Goal: Task Accomplishment & Management: Use online tool/utility

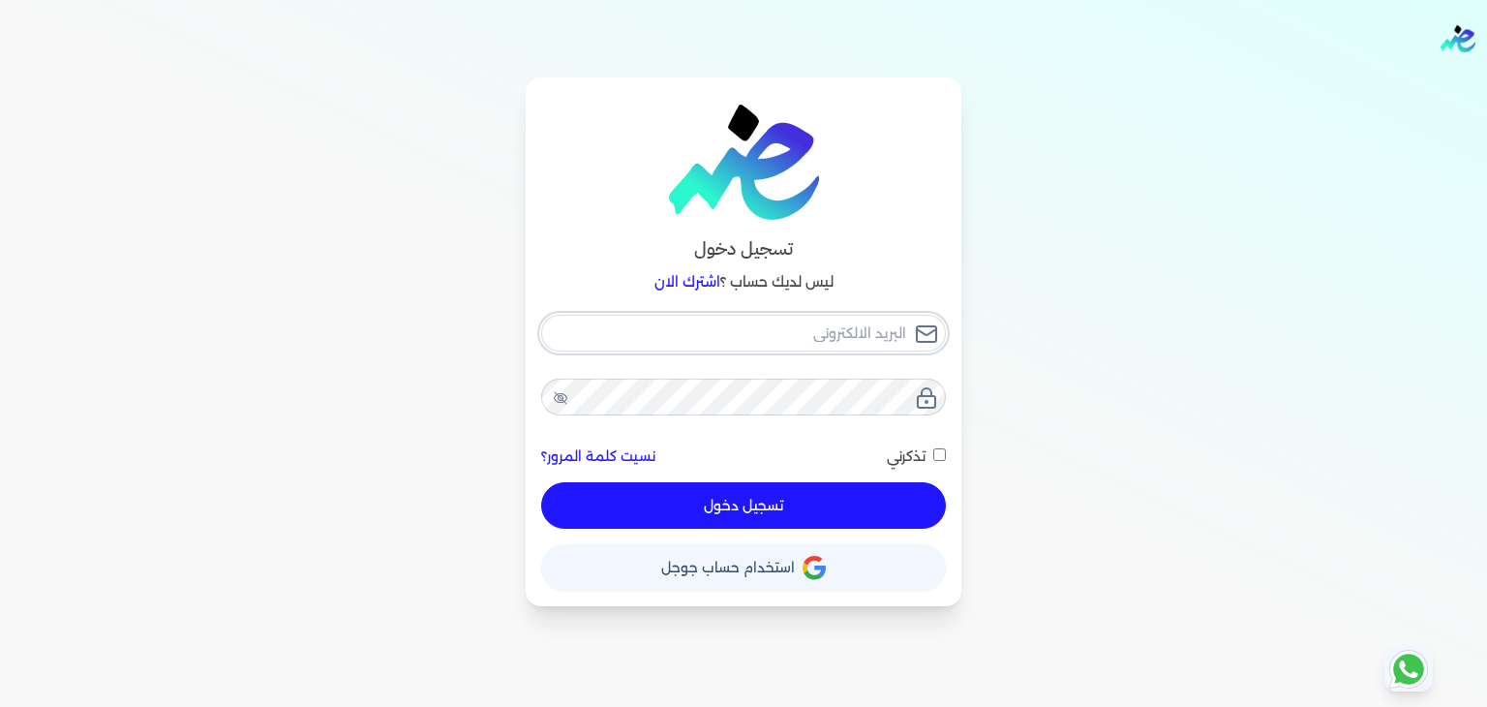
type input "[PERSON_NAME][EMAIL_ADDRESS][PERSON_NAME][DOMAIN_NAME]"
click at [856, 501] on div "[PERSON_NAME][EMAIL_ADDRESS][PERSON_NAME][DOMAIN_NAME] نسيت كلمة المرور؟ تذكرني…" at bounding box center [743, 422] width 405 height 215
click at [707, 513] on button "تسجيل دخول" at bounding box center [743, 505] width 405 height 46
checkbox input "false"
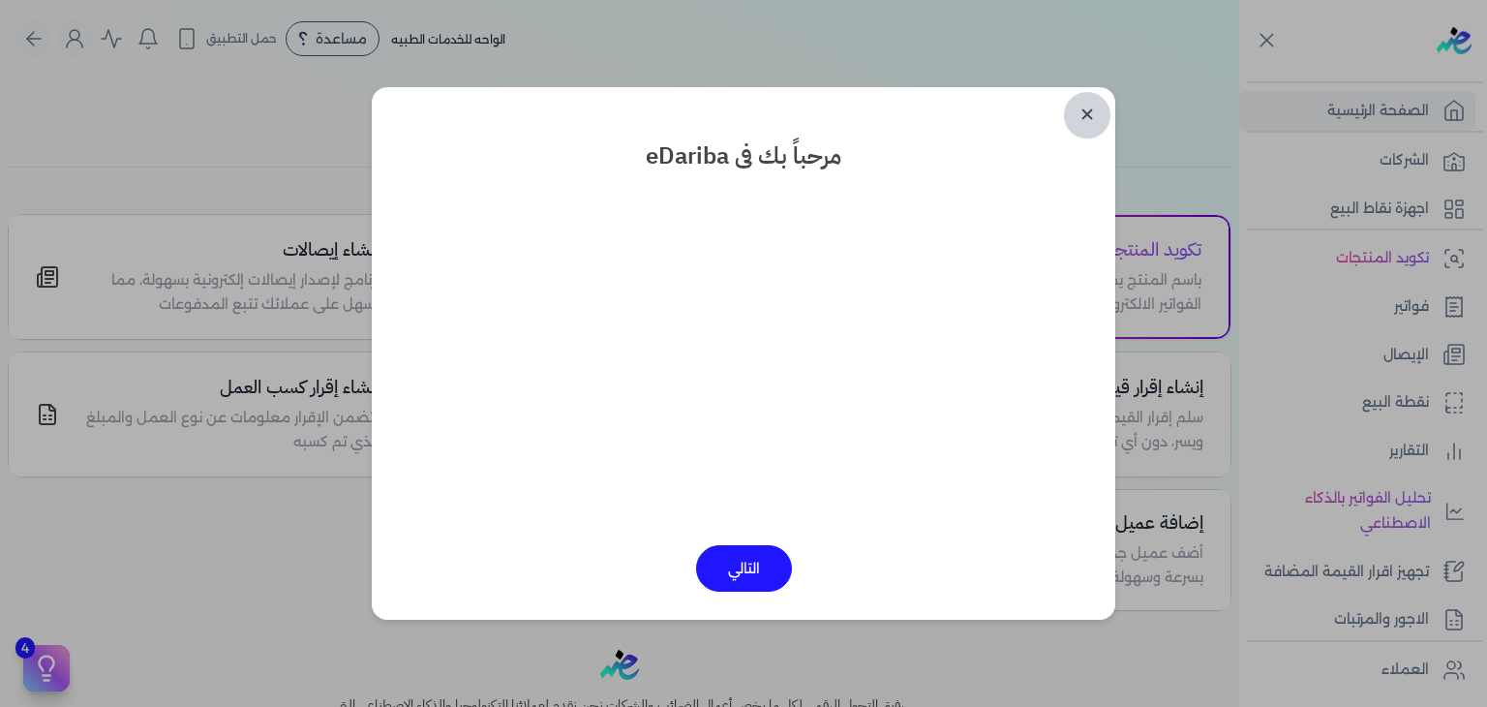
click at [1084, 104] on link "✕" at bounding box center [1087, 115] width 46 height 46
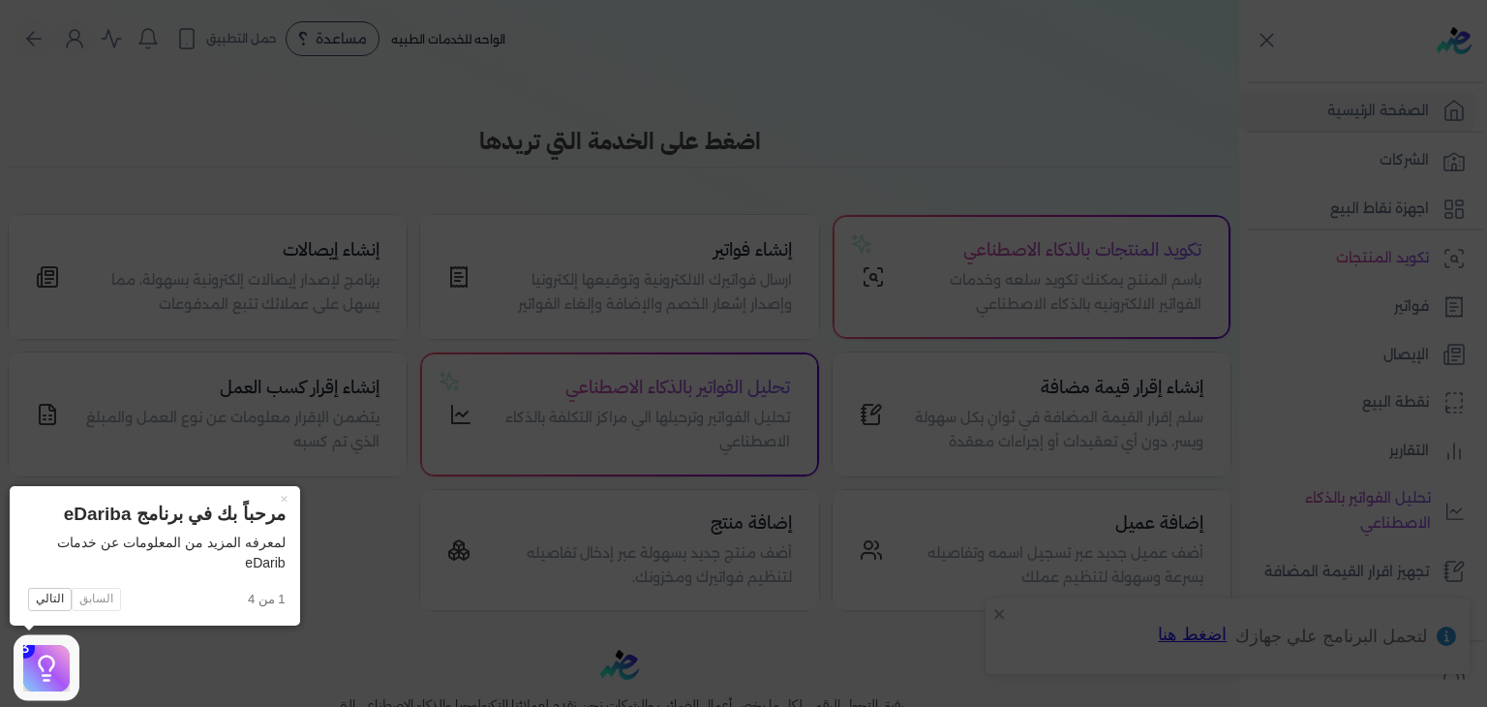
click at [1376, 417] on icon at bounding box center [743, 353] width 1487 height 707
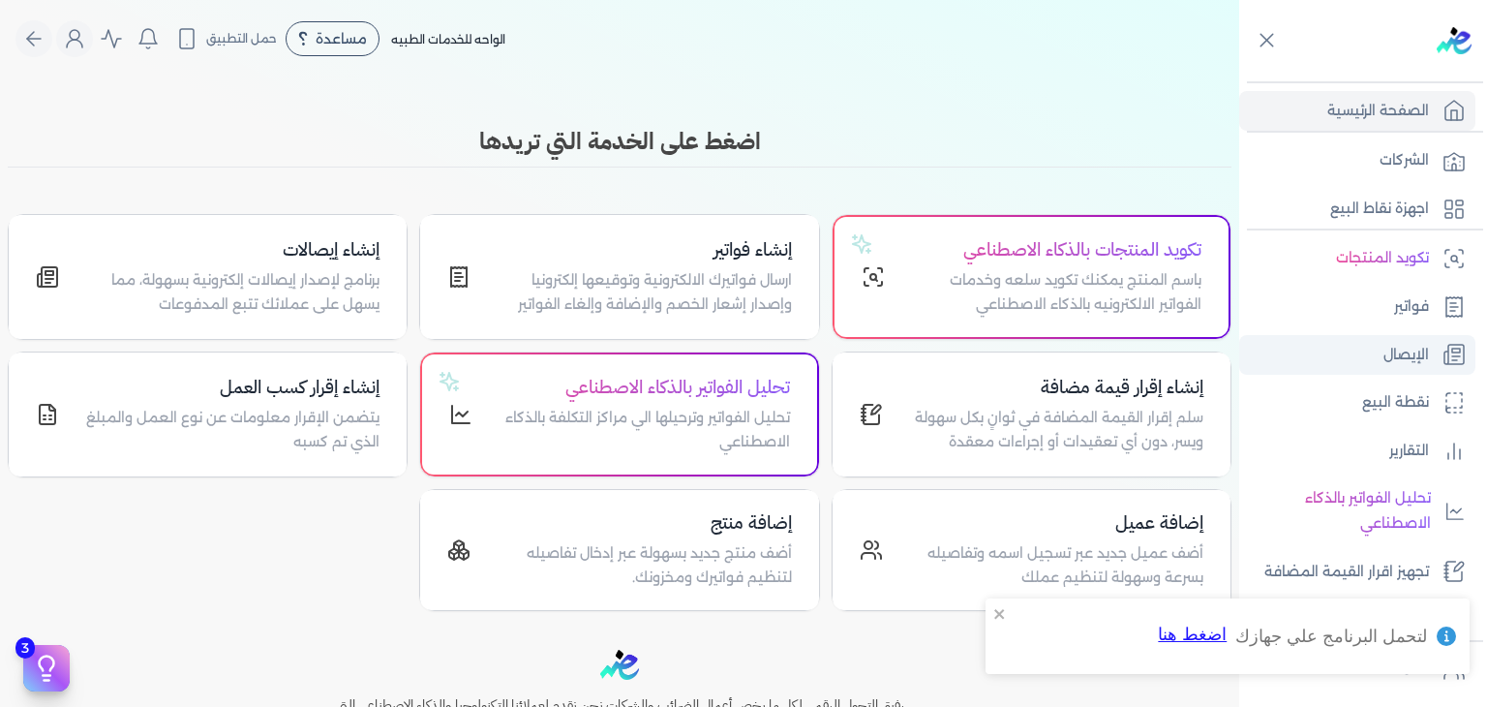
click at [1395, 343] on p "الإيصال" at bounding box center [1407, 355] width 46 height 25
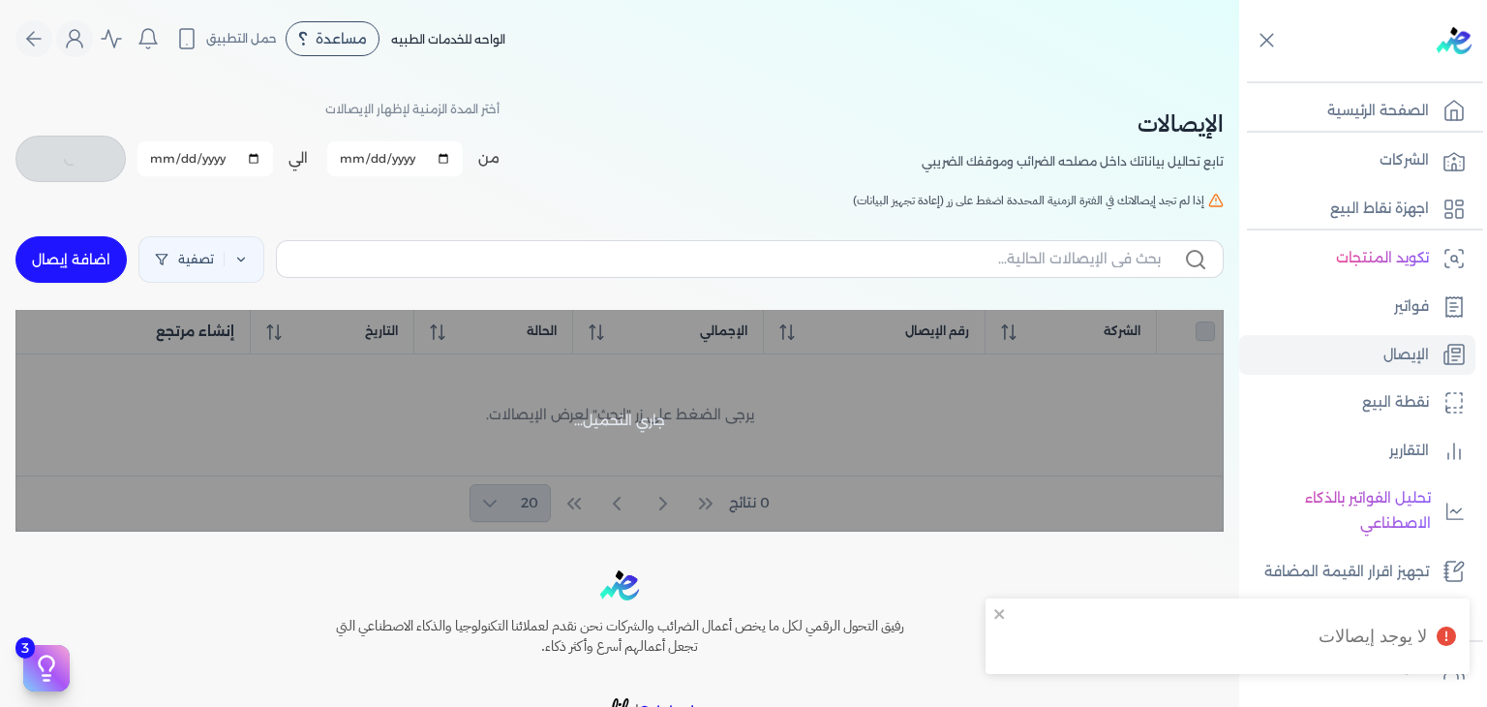
checkbox input "false"
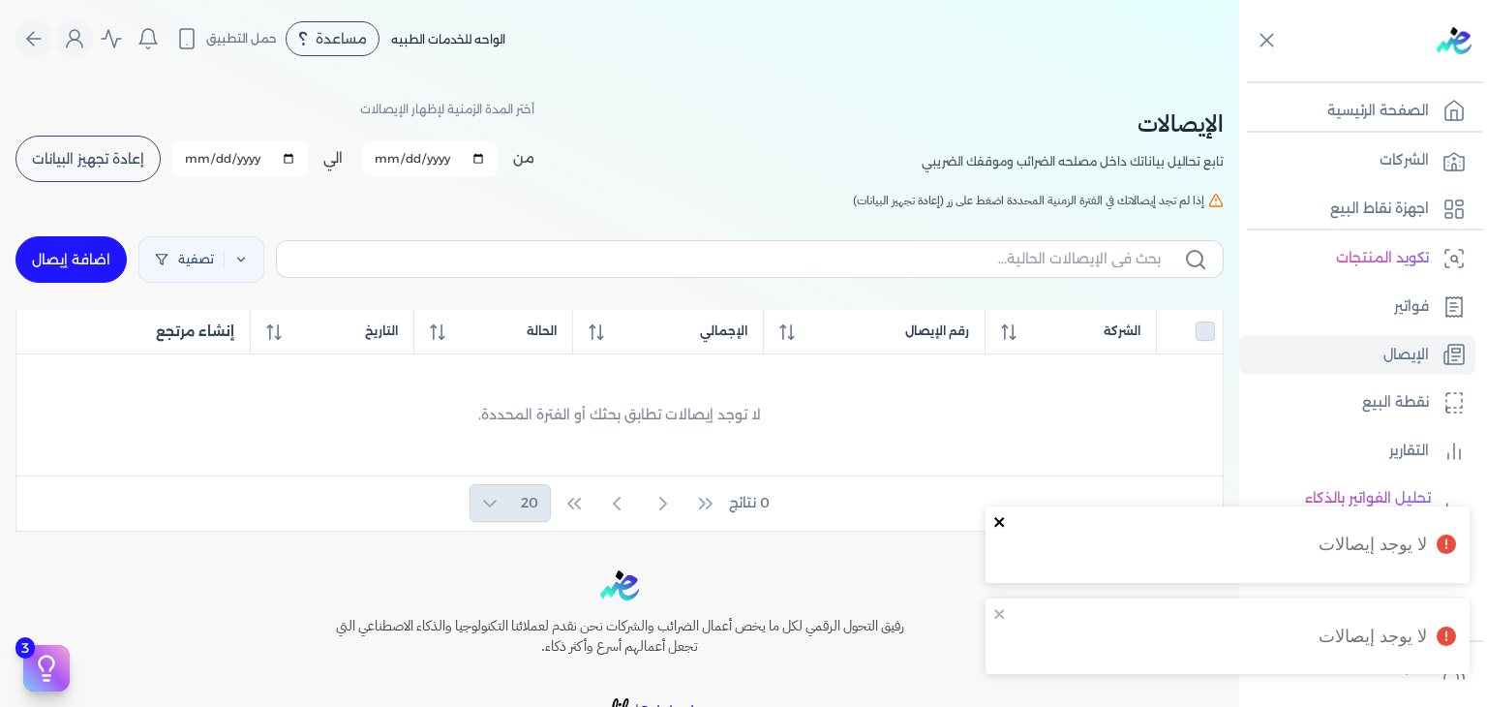
click at [996, 524] on icon "close" at bounding box center [999, 522] width 10 height 10
click at [998, 606] on icon "close" at bounding box center [1000, 613] width 14 height 15
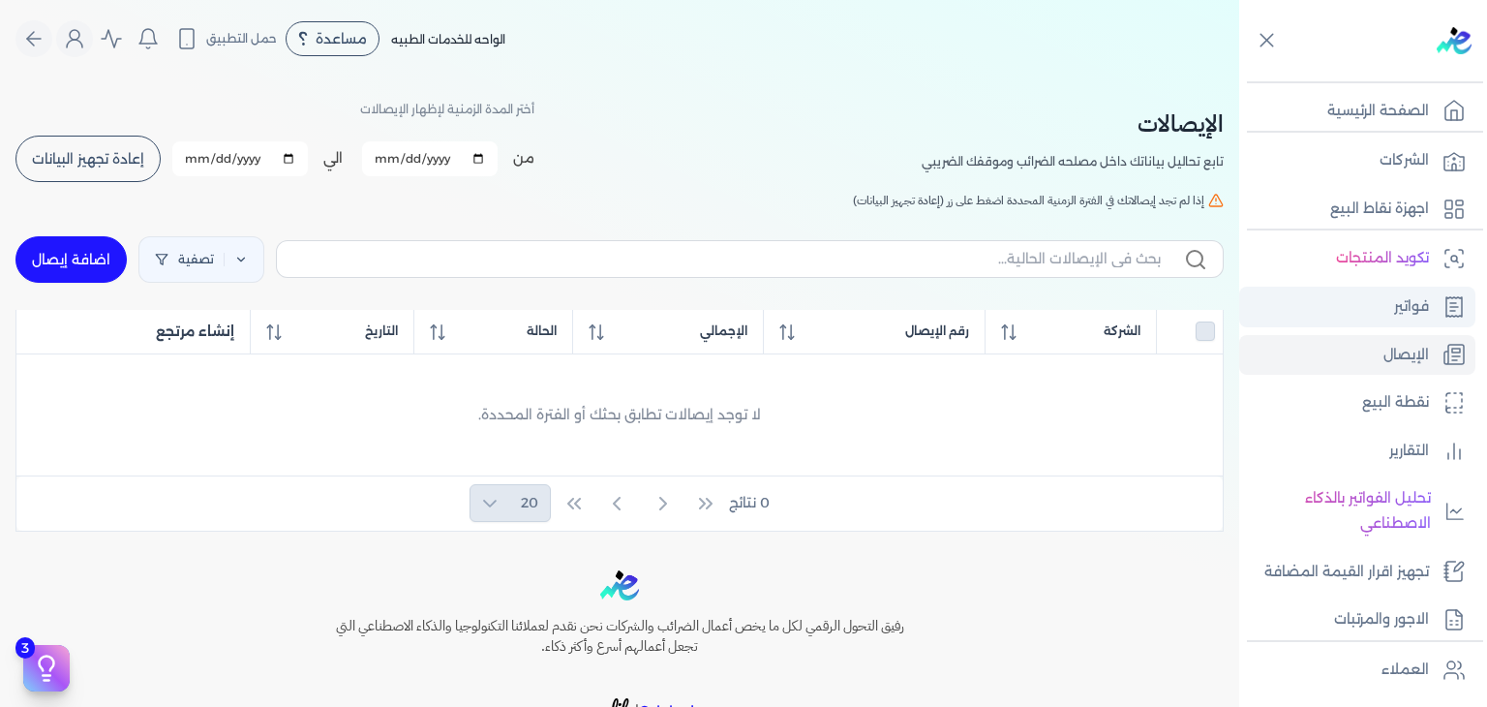
click at [1425, 318] on p "فواتير" at bounding box center [1411, 306] width 35 height 25
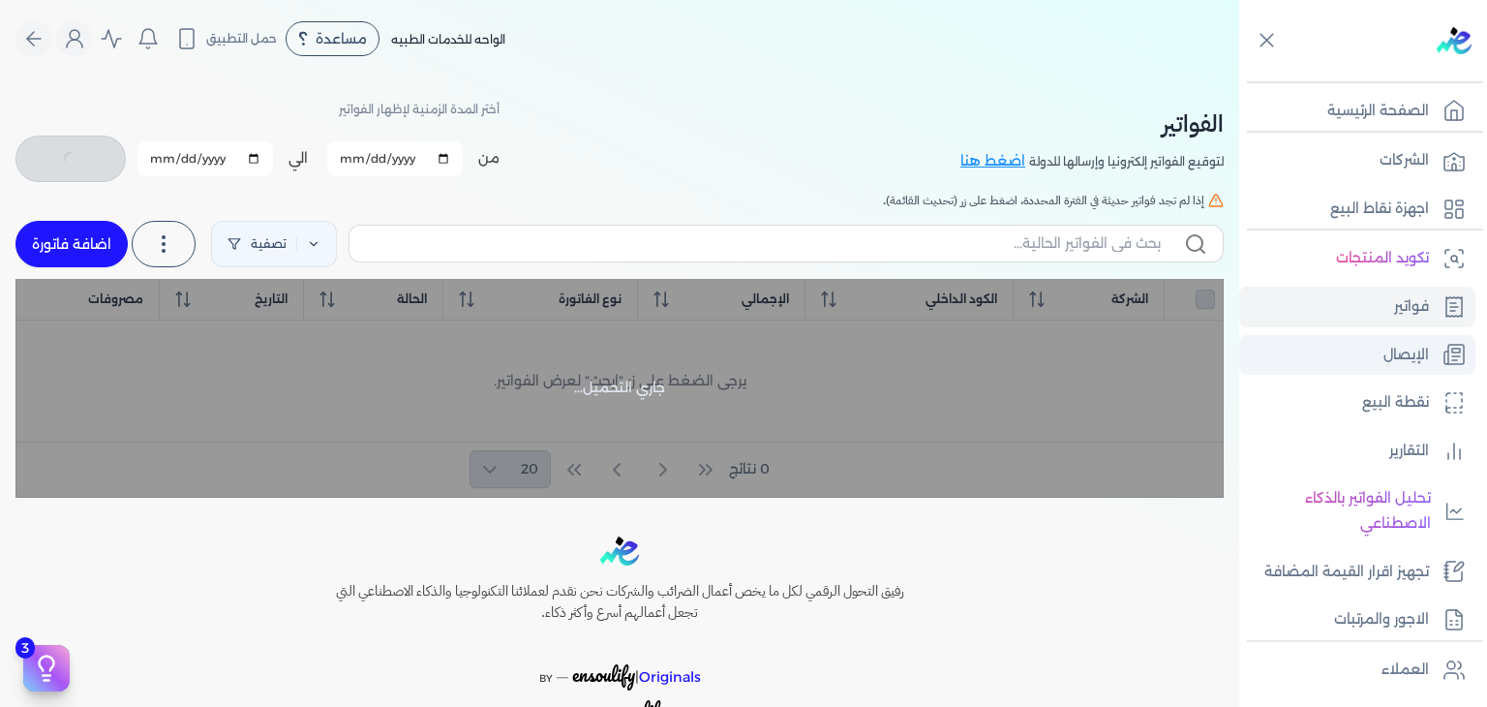
checkbox input "false"
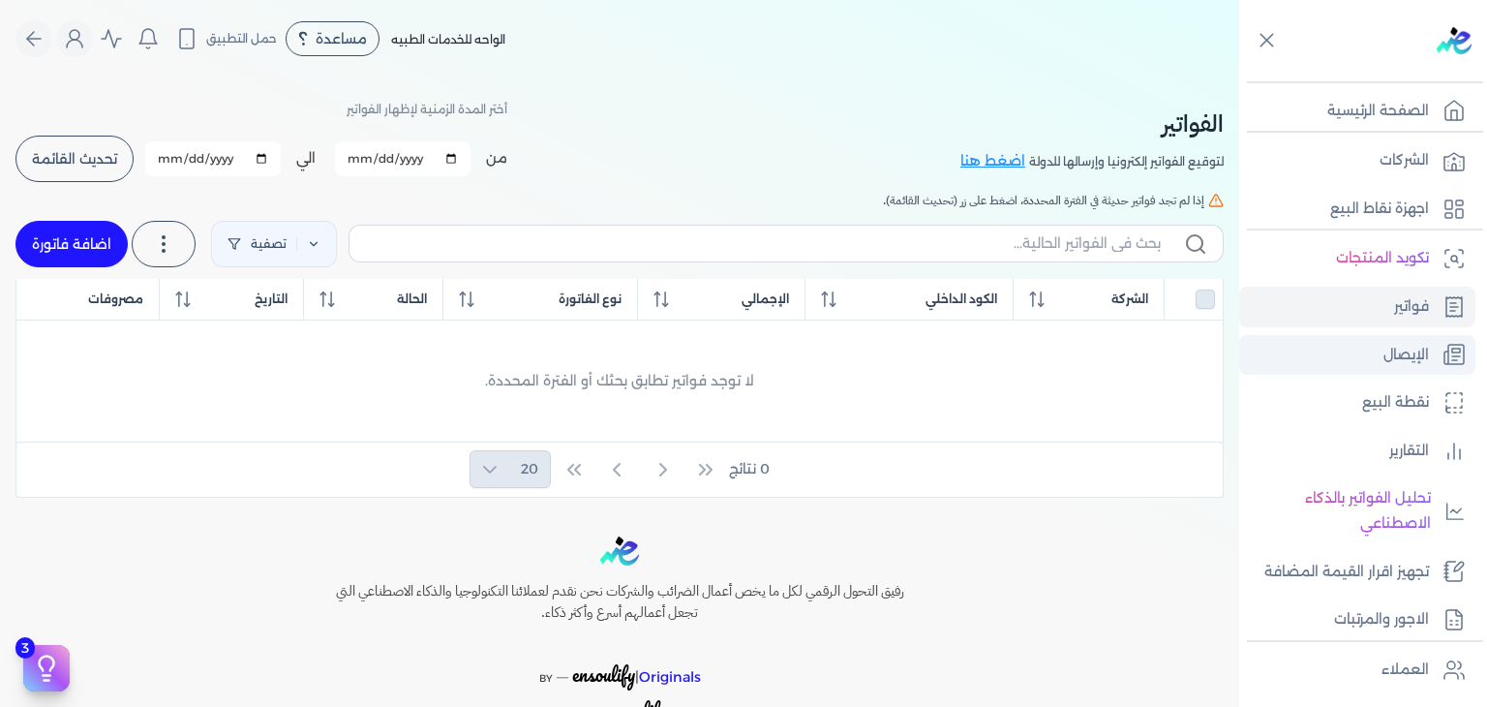
click at [1389, 356] on p "الإيصال" at bounding box center [1407, 355] width 46 height 25
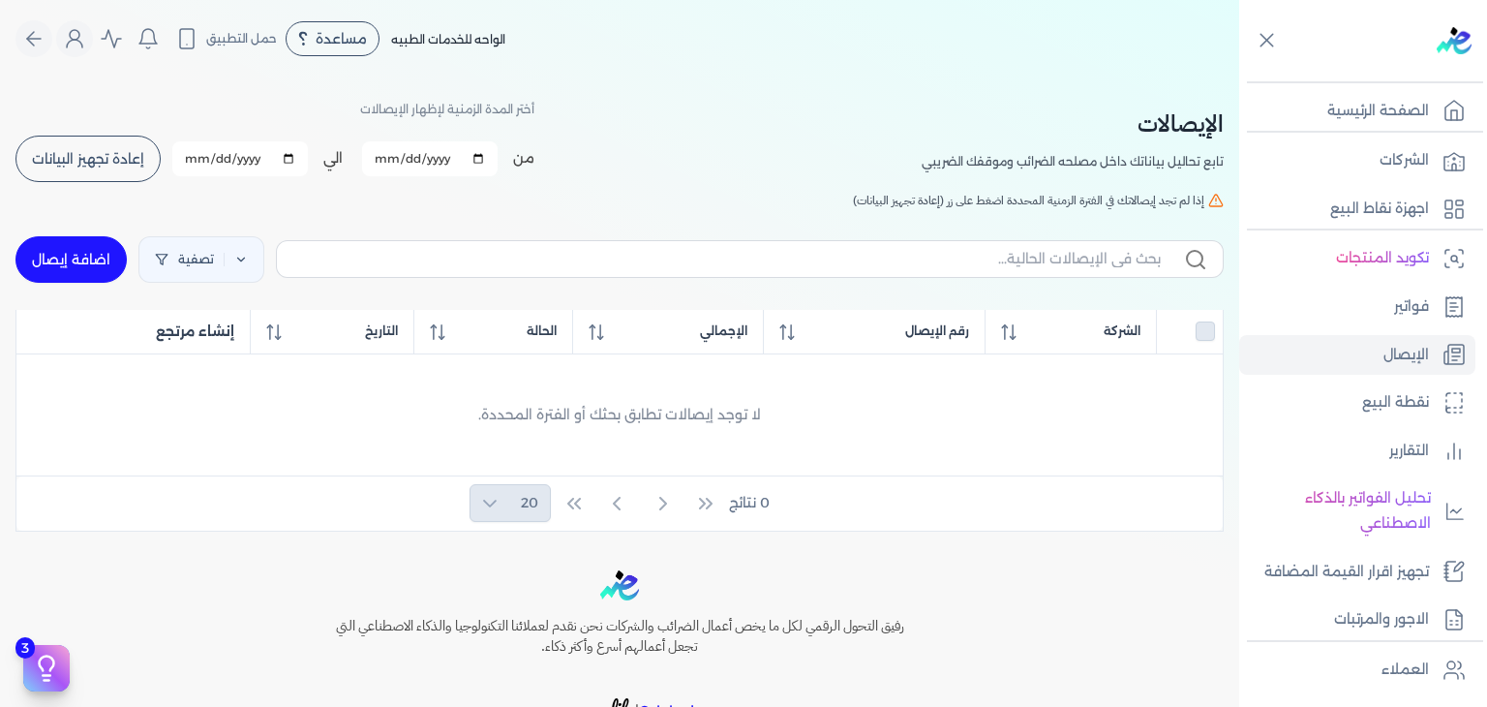
click at [94, 249] on link "اضافة إيصال" at bounding box center [70, 259] width 111 height 46
select select
select select "EGP"
select select "EGS"
select select "B"
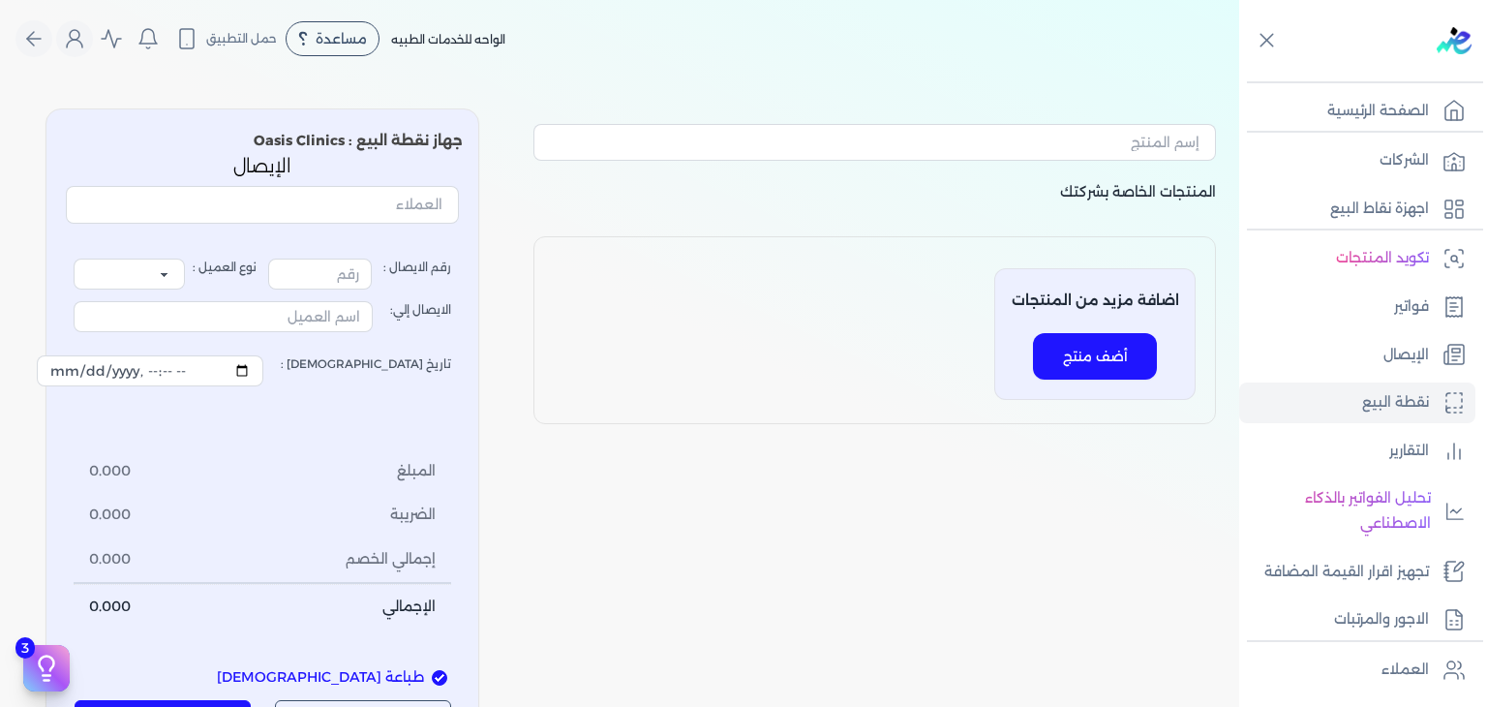
type input "1"
select select "P"
type input "عميل نقدي"
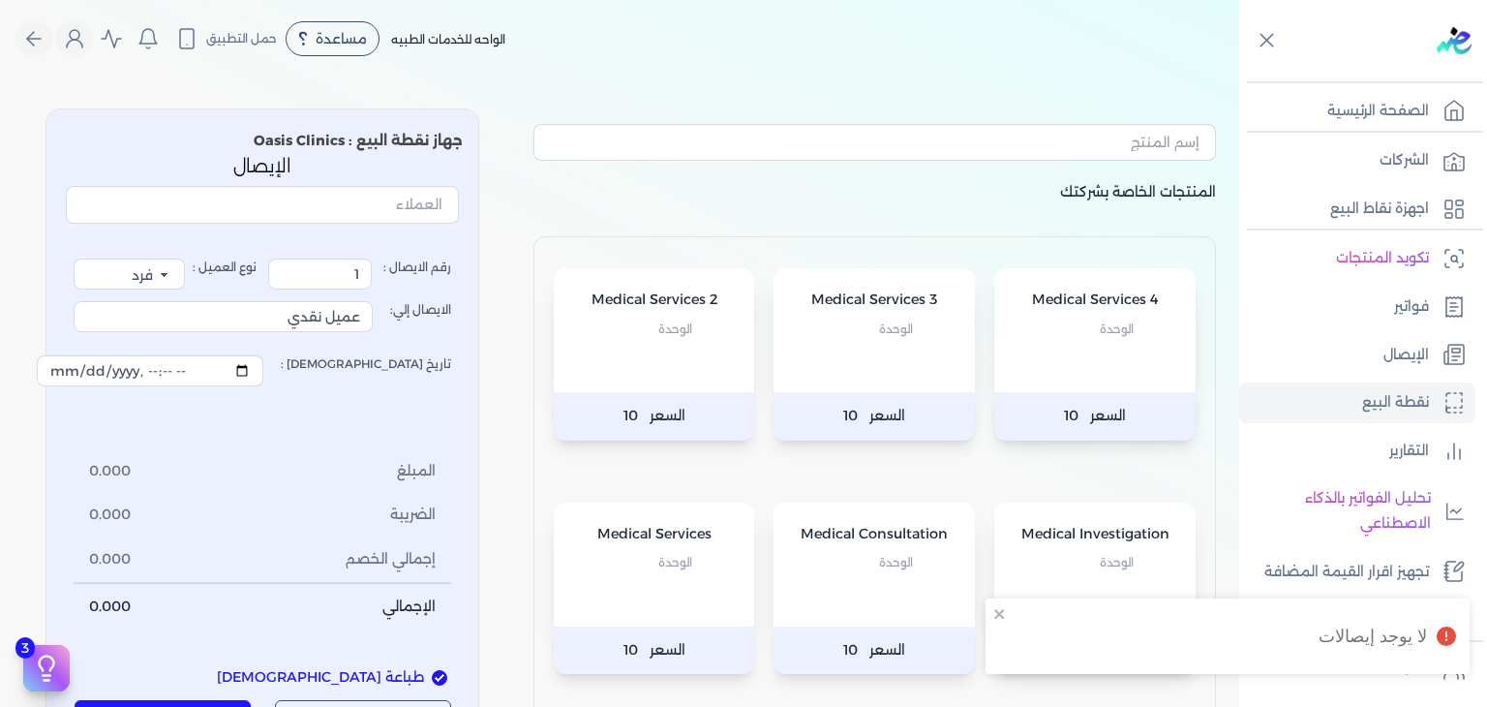
click at [913, 532] on p "Medical Consultation" at bounding box center [874, 534] width 163 height 25
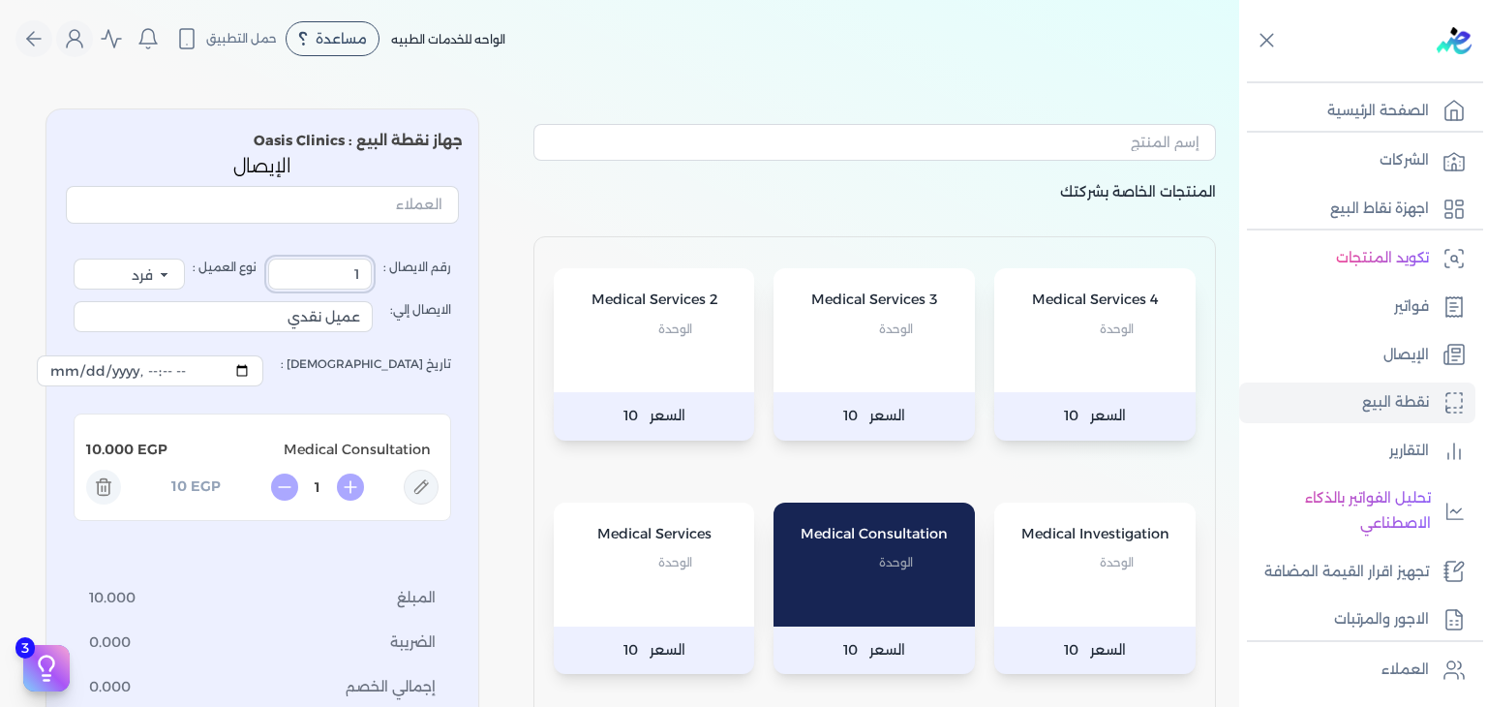
drag, startPoint x: 305, startPoint y: 269, endPoint x: 832, endPoint y: 321, distance: 529.3
click at [832, 321] on div "المنتجات الخاصة بشركتك Medical Services 4 الوحدة السعر 10 Medical Services 3 ال…" at bounding box center [619, 493] width 1239 height 801
type input "3560641"
drag, startPoint x: 294, startPoint y: 322, endPoint x: 582, endPoint y: 322, distance: 287.6
click at [582, 322] on div "المنتجات الخاصة بشركتك Medical Services 4 الوحدة السعر 10 Medical Services 3 ال…" at bounding box center [619, 493] width 1239 height 801
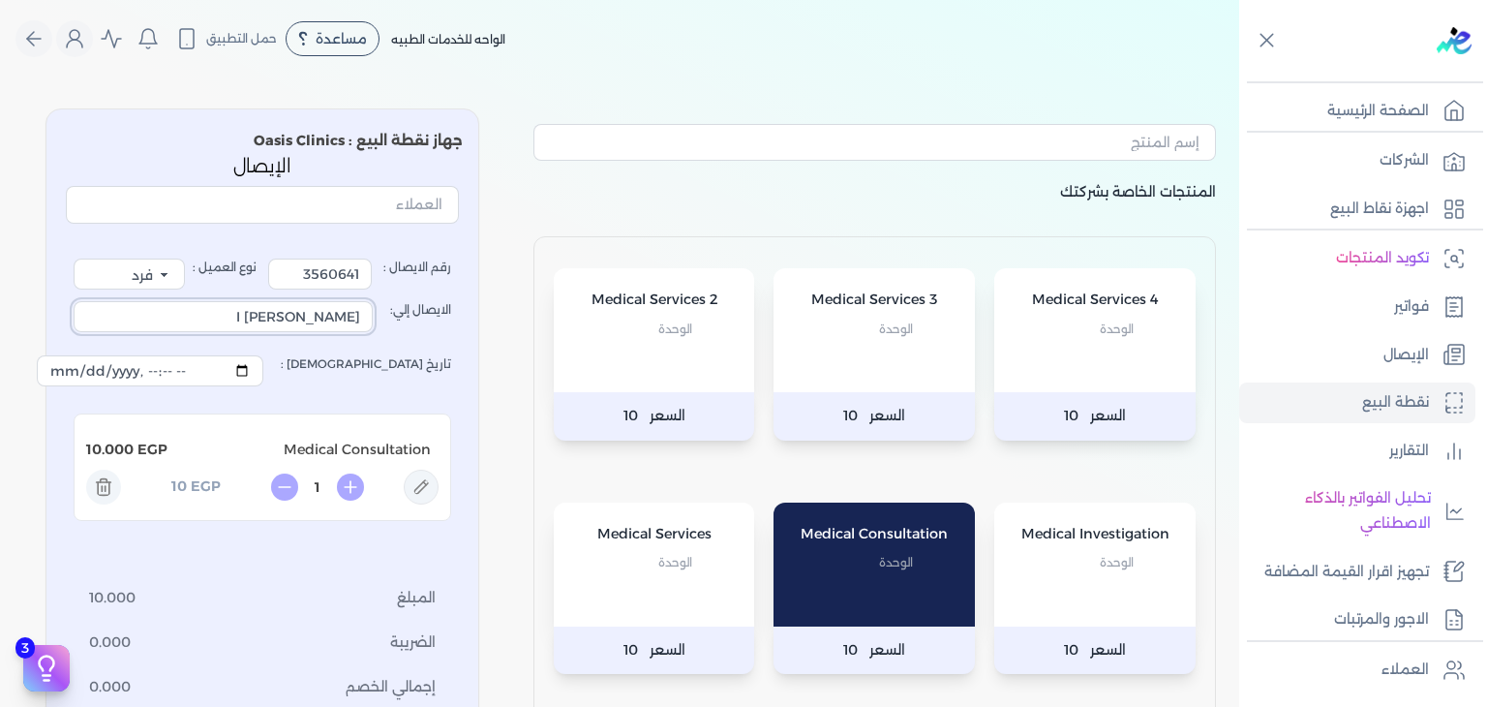
type input "[PERSON_NAME] I"
click at [426, 474] on icon at bounding box center [421, 487] width 35 height 35
type input "Medical Consultation"
type input "10"
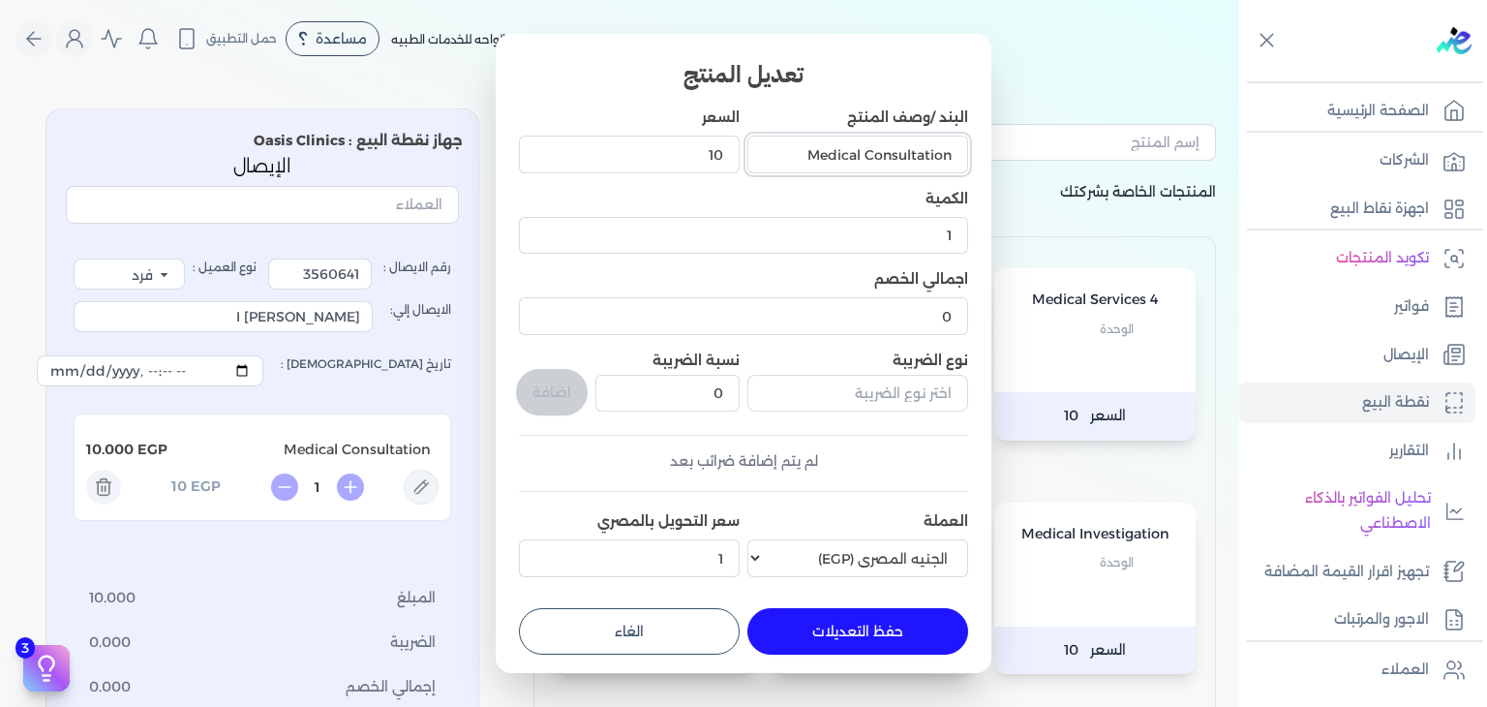
drag, startPoint x: 778, startPoint y: 137, endPoint x: 832, endPoint y: 303, distance: 173.9
click at [864, 164] on input "Medical Consultation" at bounding box center [857, 154] width 221 height 37
drag, startPoint x: 820, startPoint y: 142, endPoint x: 818, endPoint y: 154, distance: 11.8
click at [820, 144] on input "Consultation" at bounding box center [857, 154] width 221 height 37
click at [940, 154] on input "Consultation" at bounding box center [857, 154] width 221 height 37
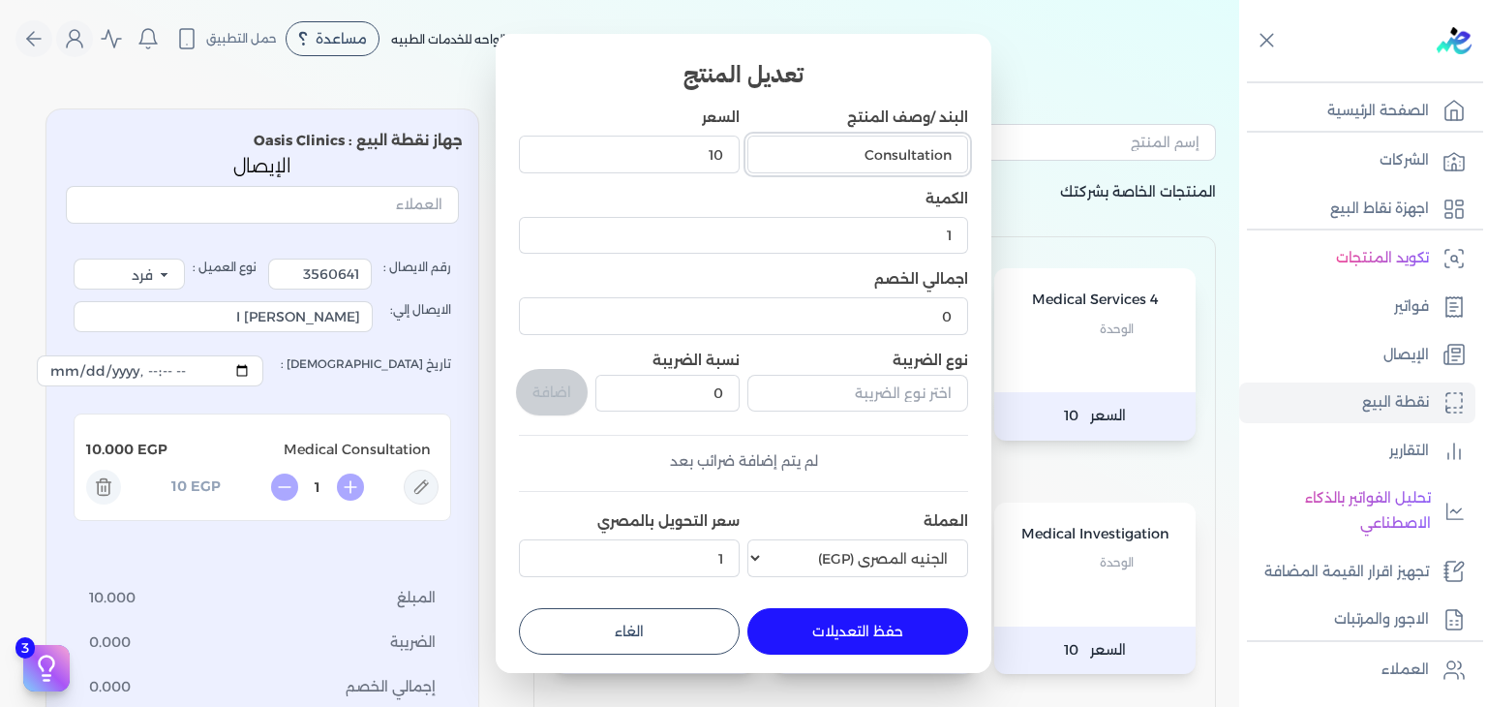
click at [941, 153] on input "Consultation" at bounding box center [857, 154] width 221 height 37
type input "Online Consultation ( Homeopathy )"
drag, startPoint x: 581, startPoint y: 155, endPoint x: 991, endPoint y: 245, distance: 419.3
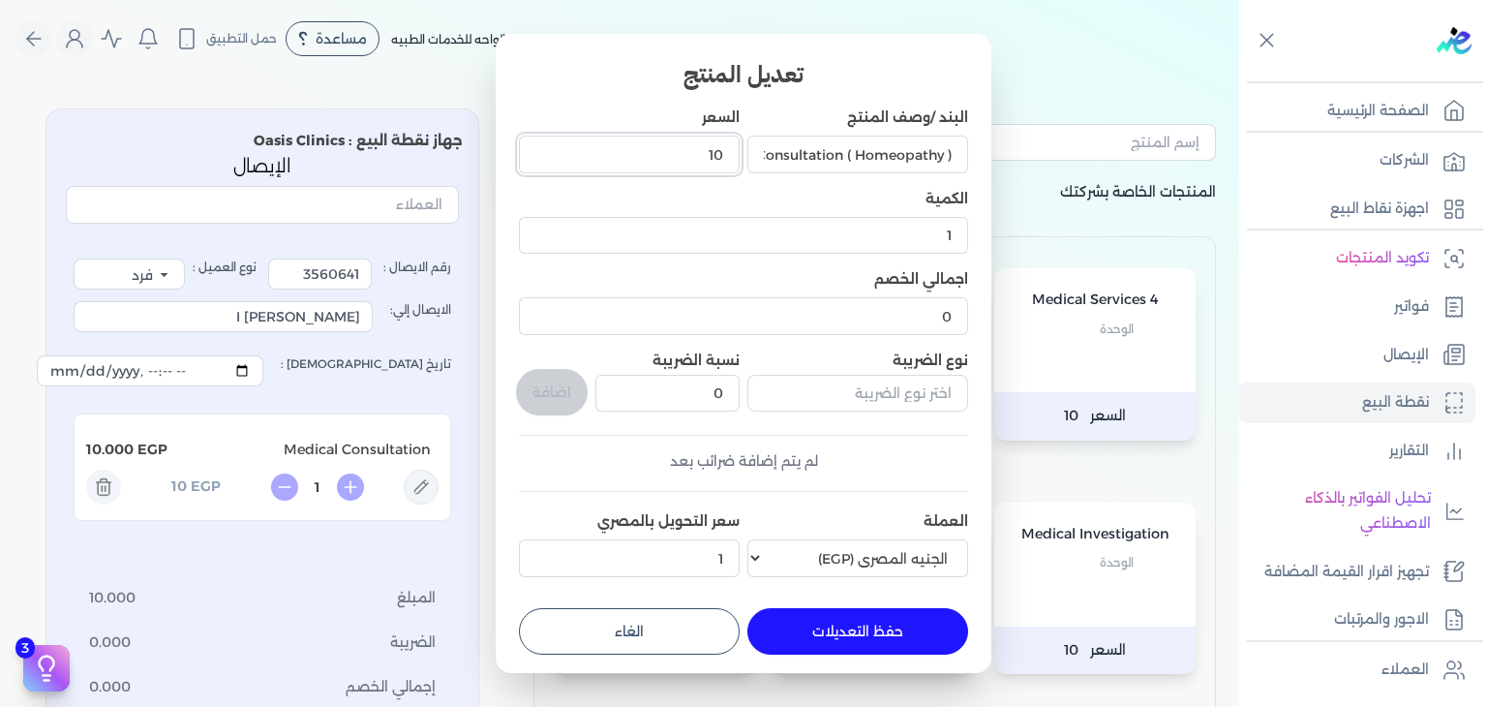
click at [991, 245] on div "تعديل المنتج البند /وصف المنتج Online Consultation ( Homeopathy ) السعر 10 الكم…" at bounding box center [744, 353] width 496 height 639
type input "1500"
click at [842, 625] on button "حفظ التعديلات" at bounding box center [857, 631] width 221 height 46
type input "0"
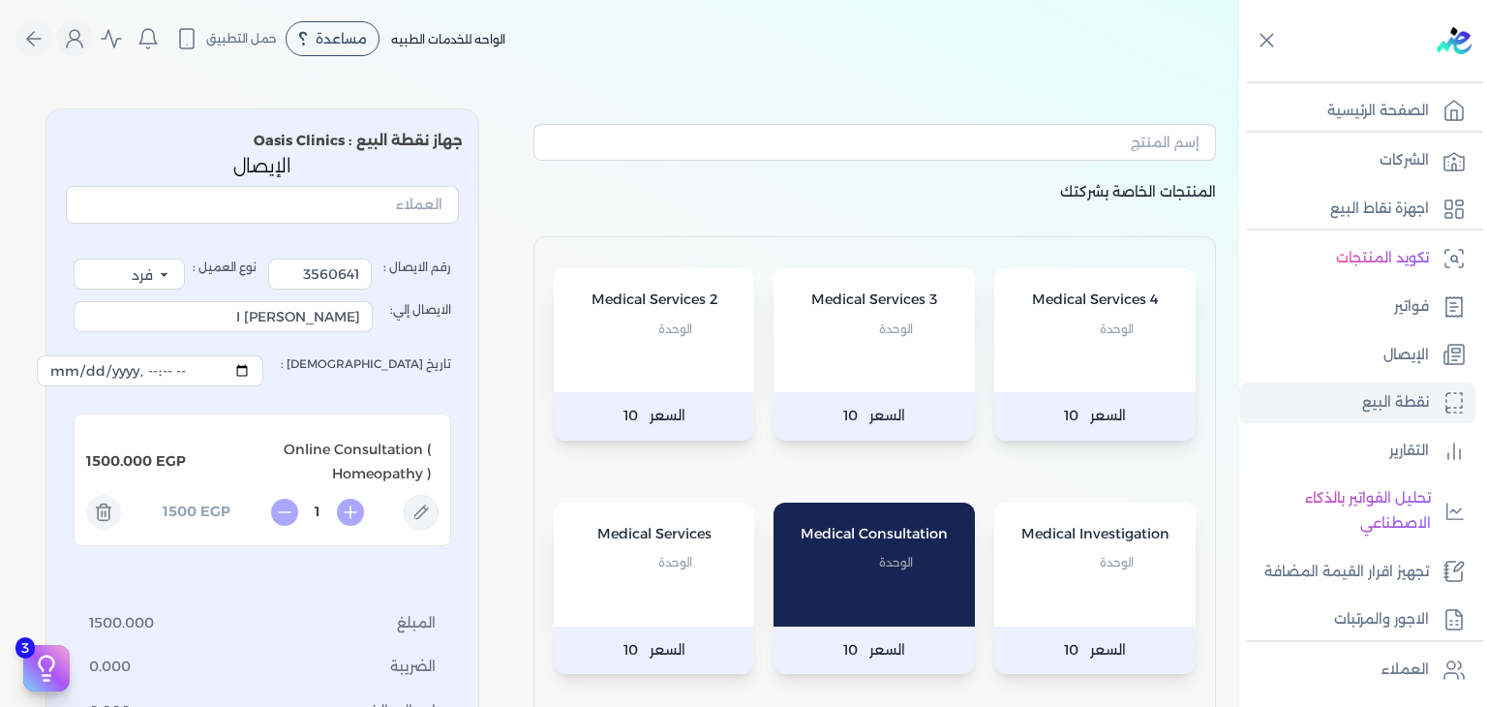
click at [427, 504] on icon at bounding box center [421, 512] width 35 height 35
type input "Online Consultation ( Homeopathy )"
type input "1500"
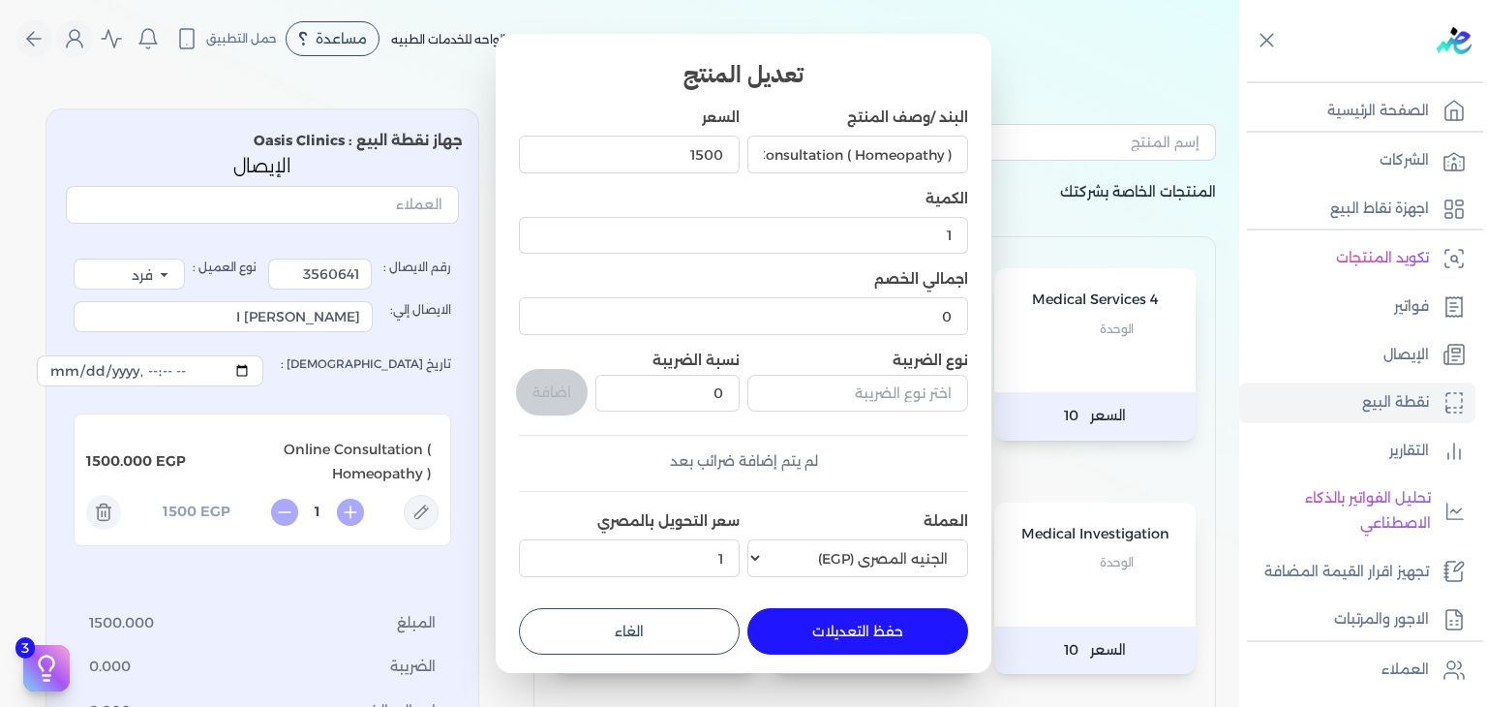
click at [869, 618] on button "حفظ التعديلات" at bounding box center [857, 631] width 221 height 46
type input "0"
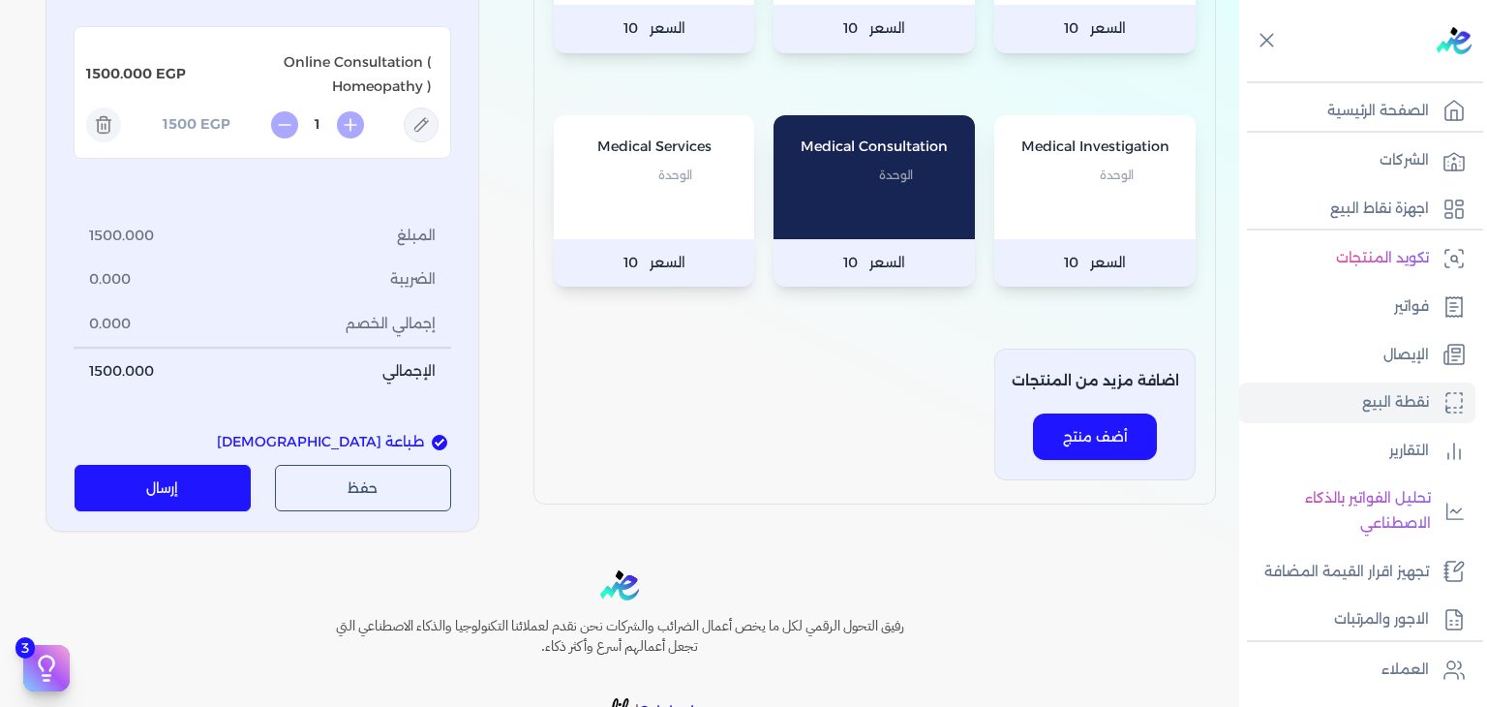
scroll to position [194, 0]
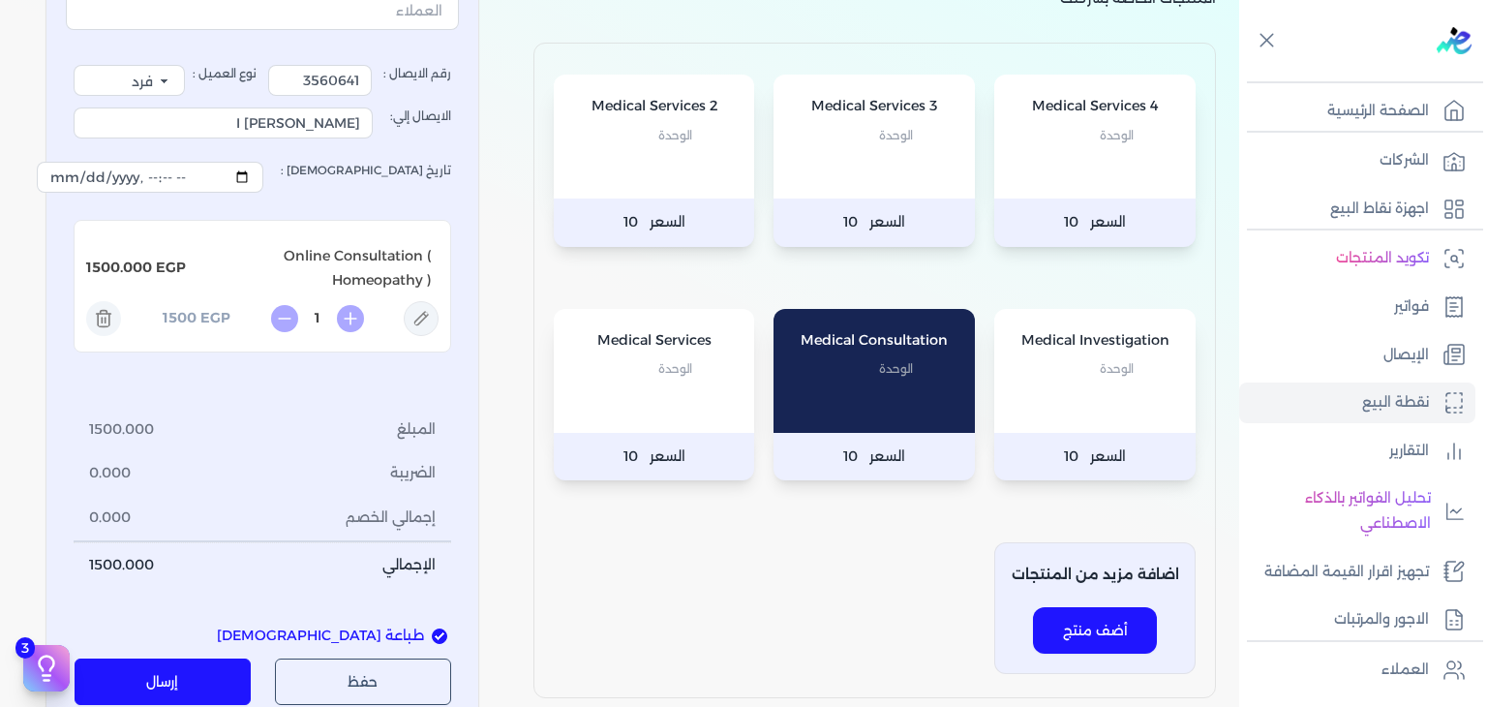
click at [194, 689] on button "إرسال" at bounding box center [163, 681] width 177 height 46
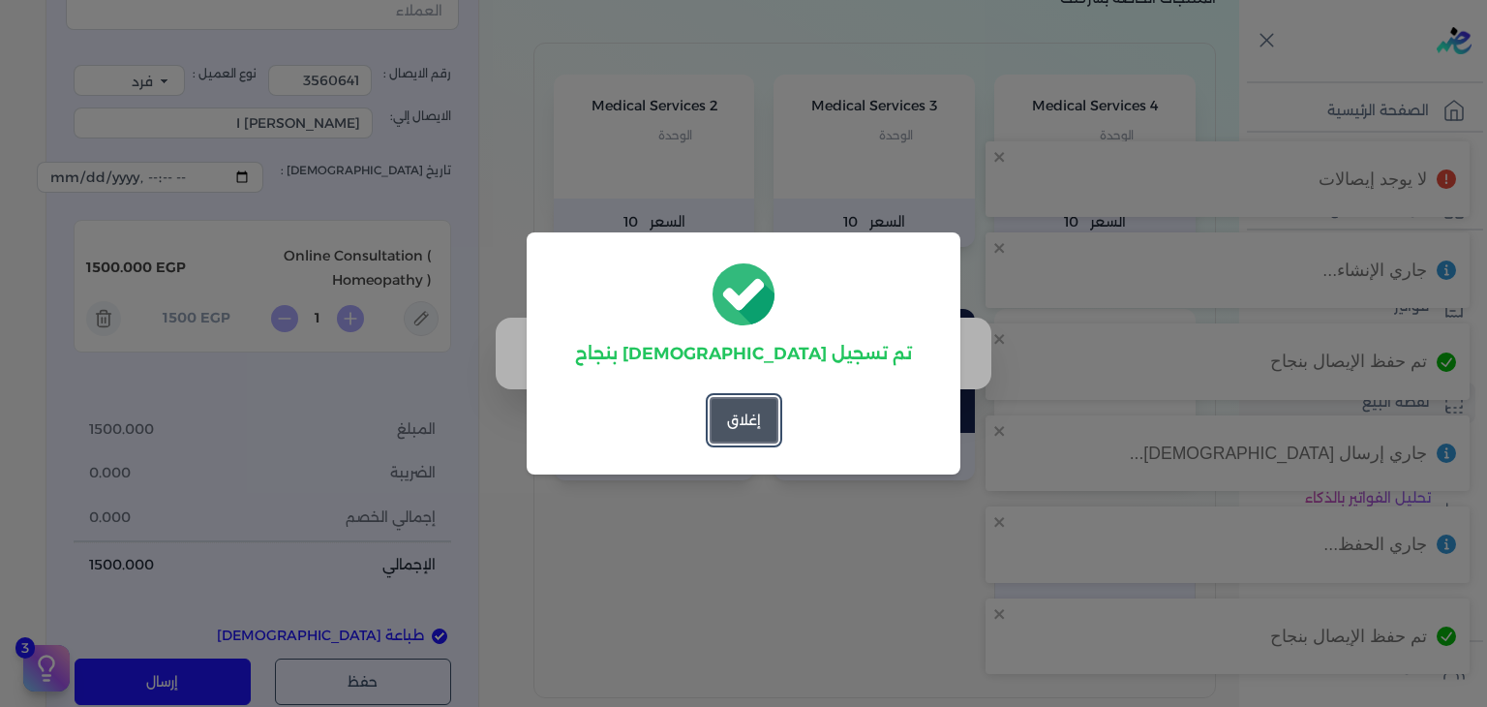
click at [767, 419] on button "إغلاق" at bounding box center [744, 420] width 69 height 46
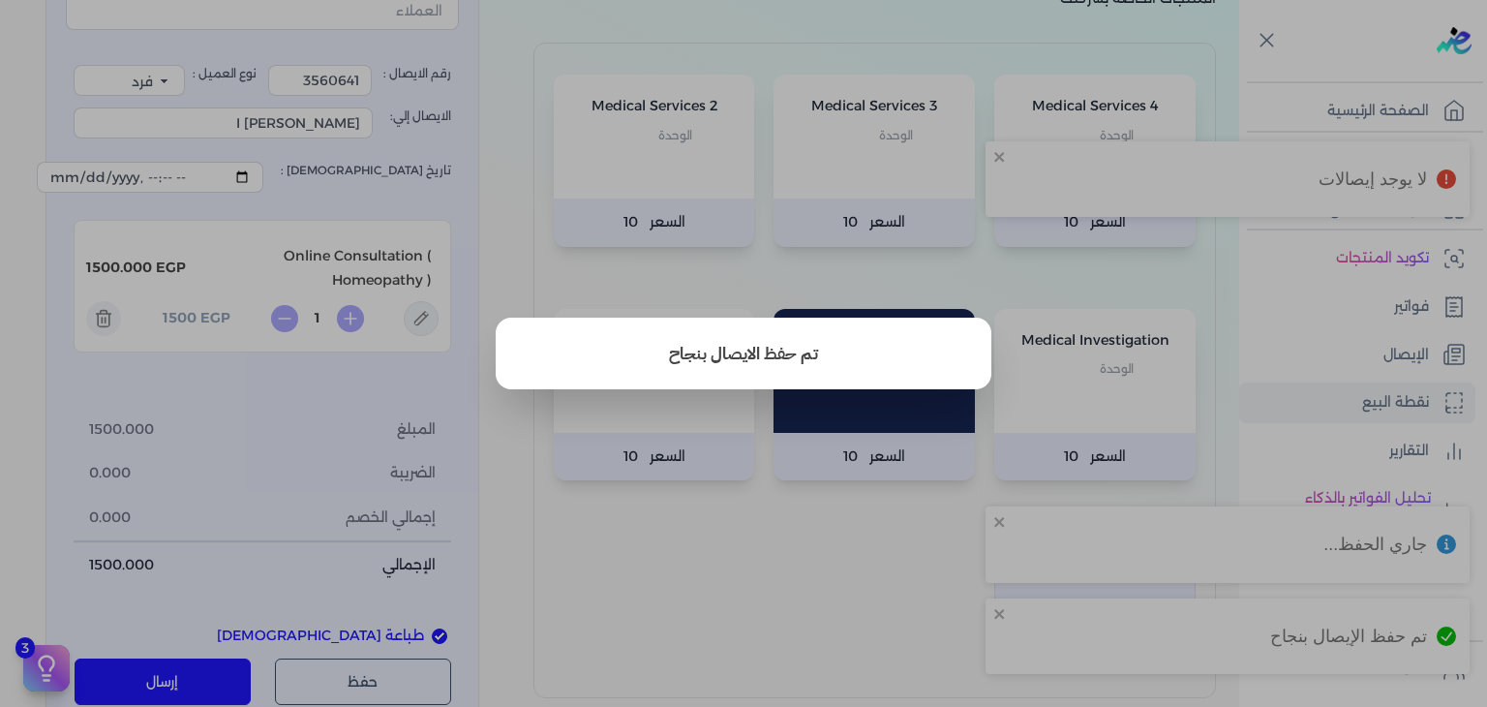
click at [704, 567] on button "close" at bounding box center [743, 353] width 1487 height 707
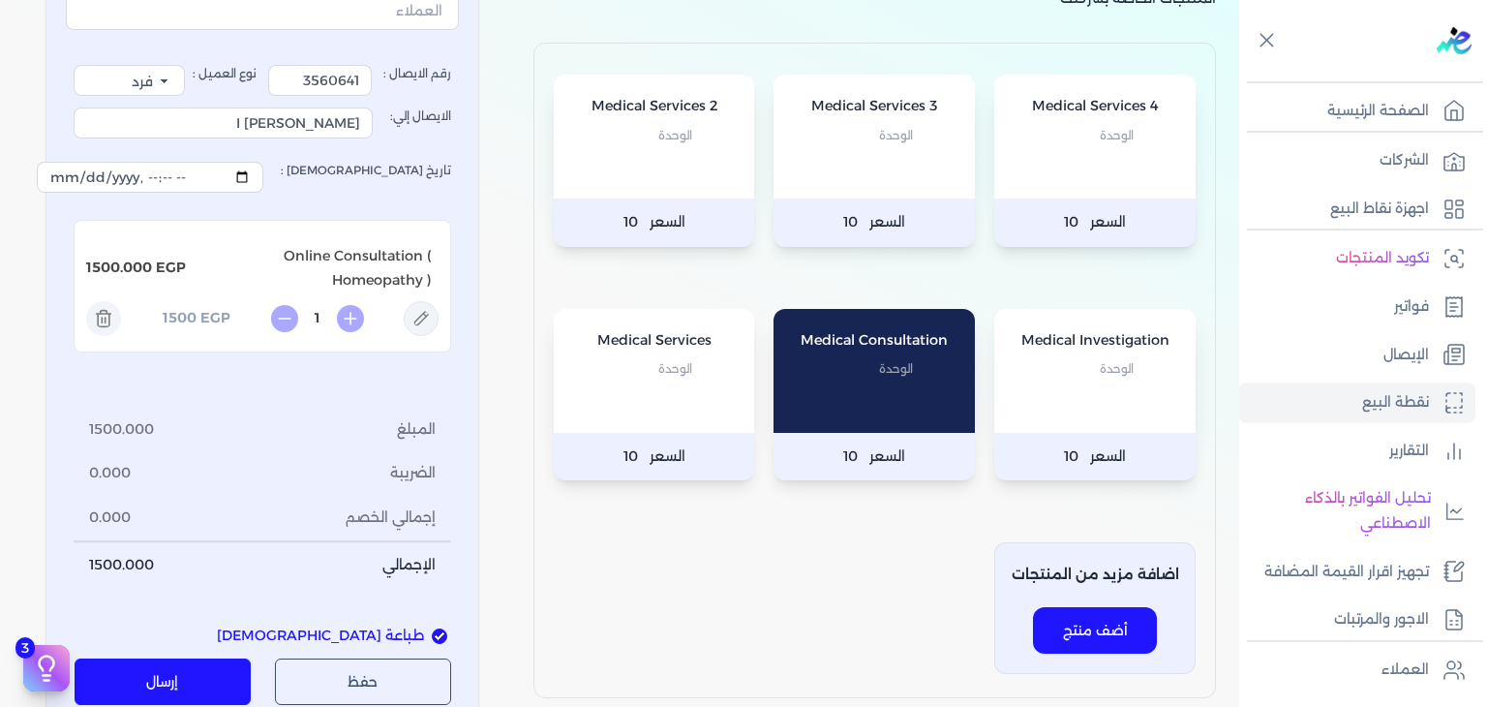
click at [1379, 377] on ul "تكويد المنتجات فواتير الإيصال نقطة البيع التقارير تحليل الفواتير بالذكاء الاصطن…" at bounding box center [1357, 438] width 236 height 401
click at [1382, 354] on link "الإيصال" at bounding box center [1357, 355] width 236 height 41
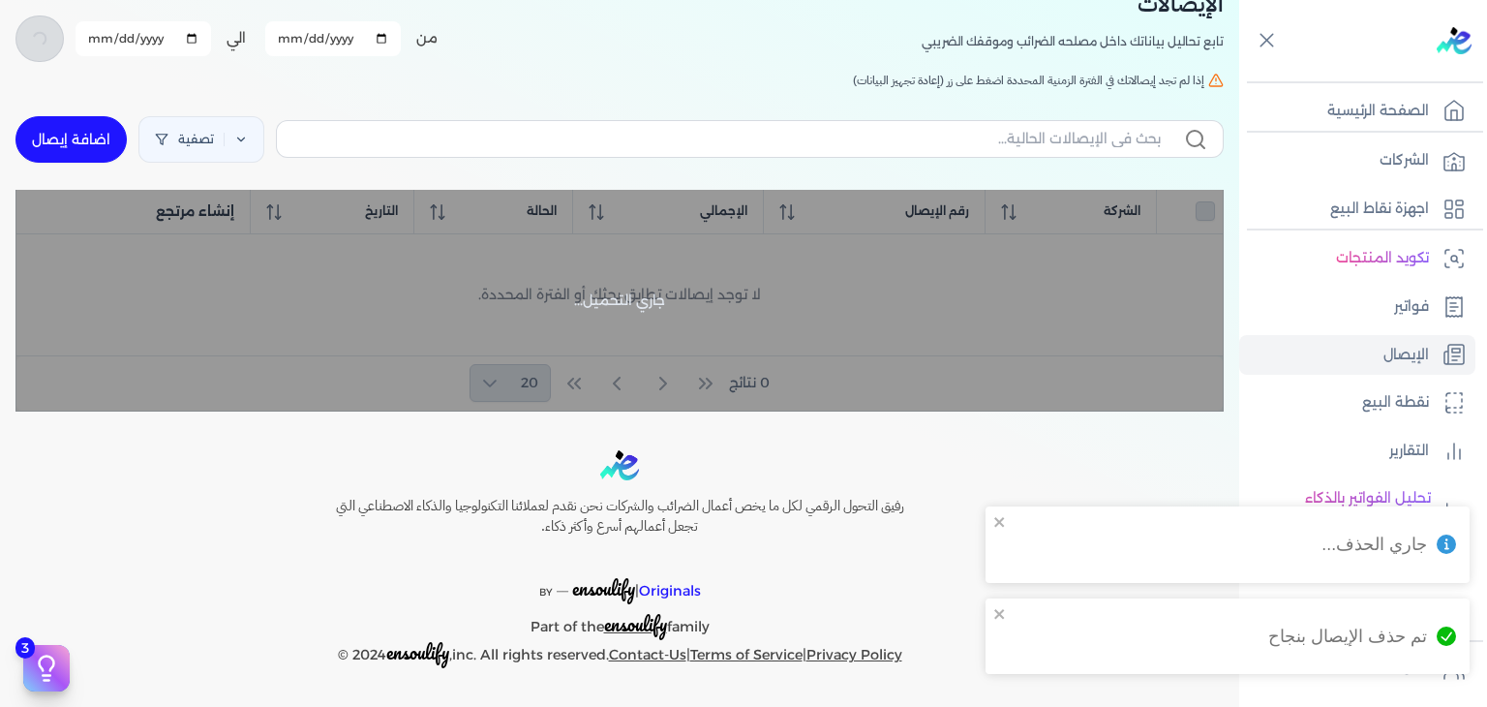
checkbox input "false"
